Goal: Book appointment/travel/reservation

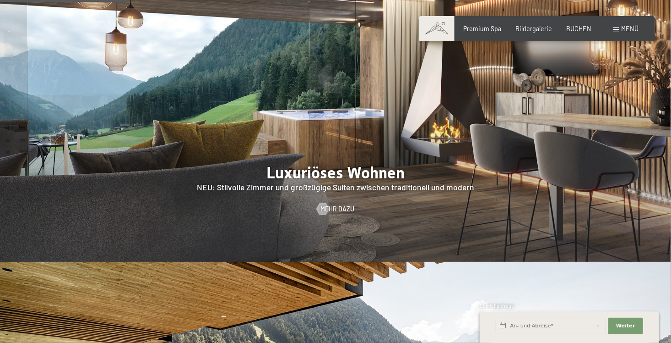
scroll to position [916, 0]
click at [339, 204] on span "Mehr dazu" at bounding box center [347, 208] width 34 height 9
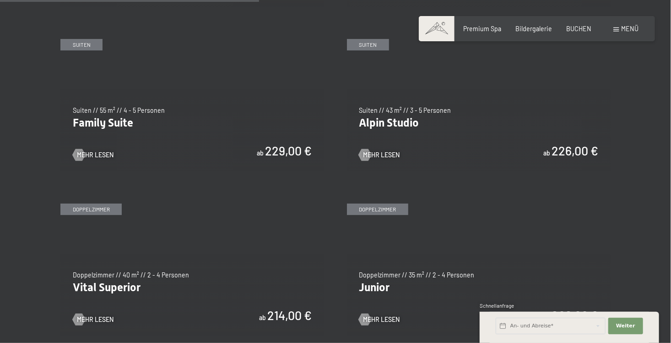
scroll to position [962, 0]
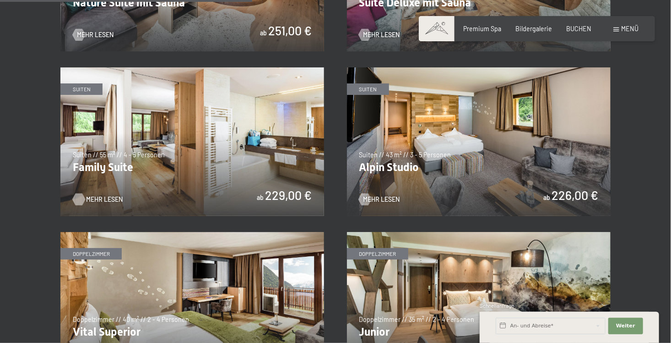
click at [107, 196] on span "Mehr Lesen" at bounding box center [104, 199] width 37 height 9
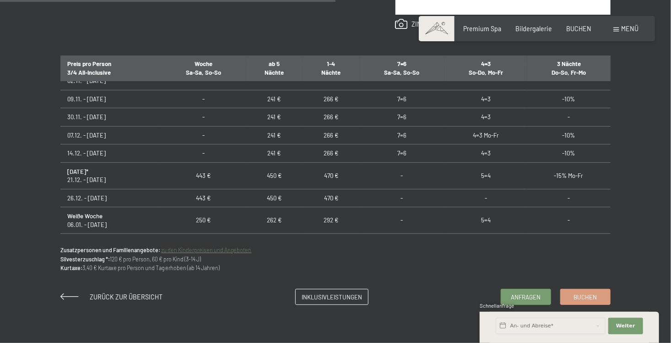
scroll to position [92, 0]
